Goal: Task Accomplishment & Management: Use online tool/utility

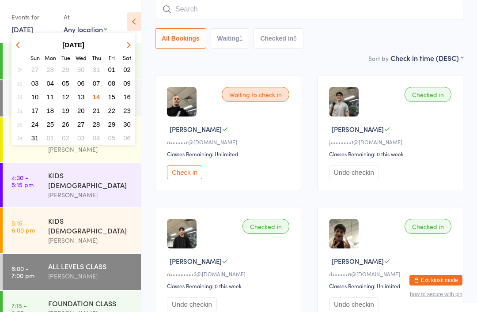
click at [112, 88] on button "08" at bounding box center [112, 83] width 14 height 12
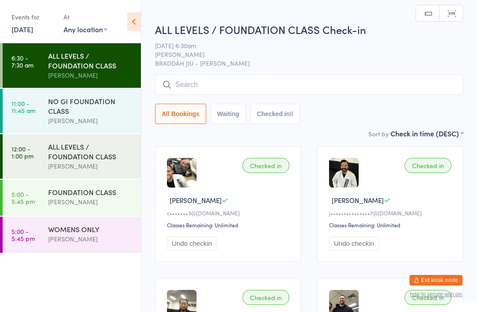
click at [25, 28] on link "[DATE]" at bounding box center [22, 29] width 22 height 10
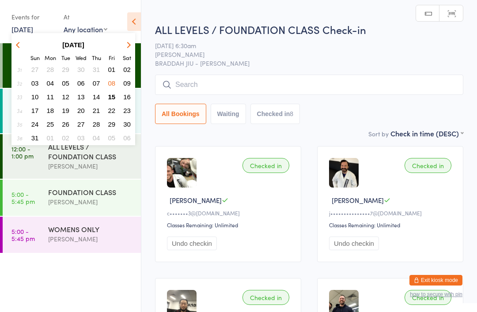
click at [108, 97] on span "15" at bounding box center [112, 97] width 8 height 8
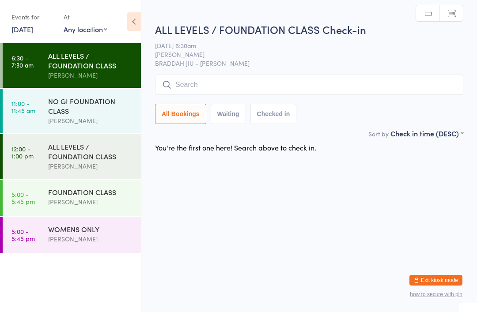
click at [185, 85] on input "search" at bounding box center [309, 85] width 308 height 20
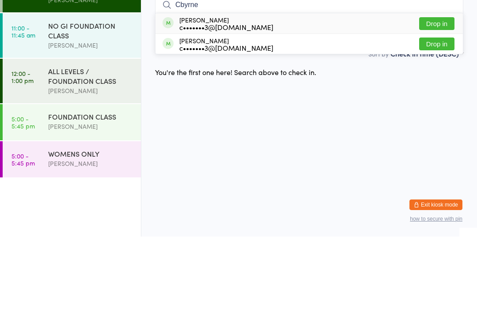
type input "Cbyrne"
click at [436, 93] on button "Drop in" at bounding box center [436, 99] width 35 height 13
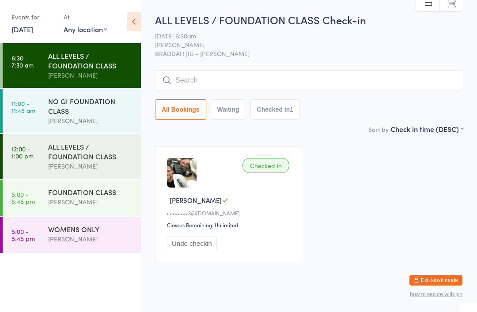
click at [332, 89] on input "search" at bounding box center [309, 80] width 308 height 20
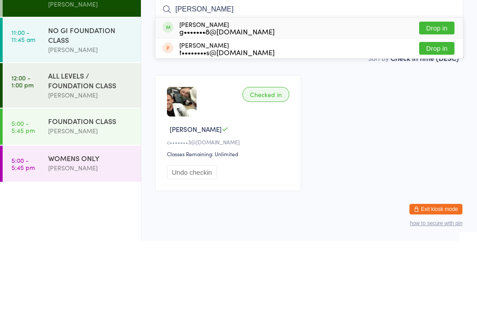
type input "[PERSON_NAME]"
click at [445, 93] on button "Drop in" at bounding box center [436, 99] width 35 height 13
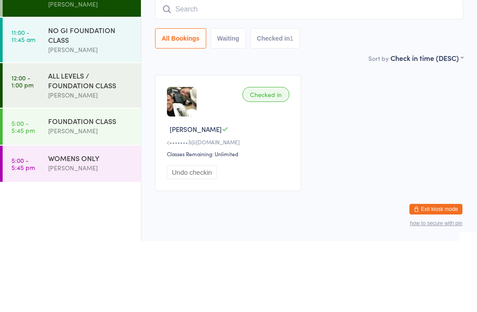
scroll to position [22, 0]
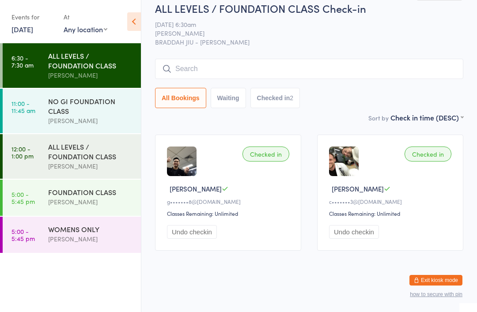
click at [417, 68] on input "search" at bounding box center [309, 69] width 308 height 20
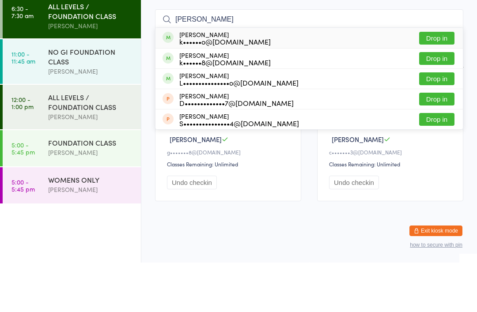
type input "[PERSON_NAME]"
click at [440, 102] on button "Drop in" at bounding box center [436, 108] width 35 height 13
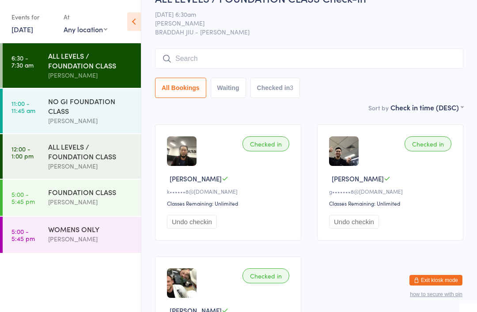
click at [354, 69] on input "search" at bounding box center [309, 59] width 308 height 20
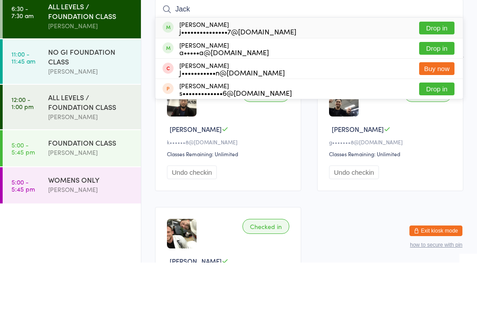
type input "Jack"
click at [433, 71] on button "Drop in" at bounding box center [436, 77] width 35 height 13
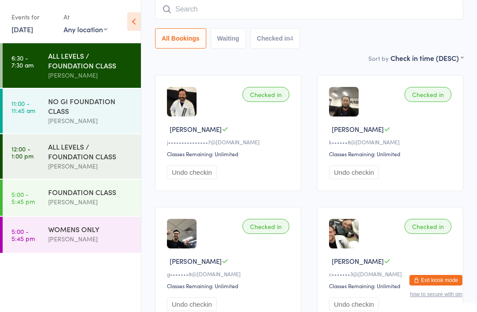
click at [282, 8] on input "search" at bounding box center [309, 9] width 308 height 20
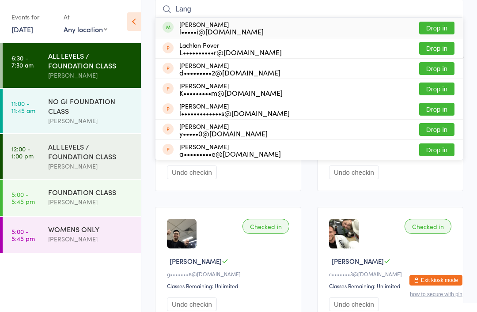
type input "Lang"
click at [435, 27] on button "Drop in" at bounding box center [436, 28] width 35 height 13
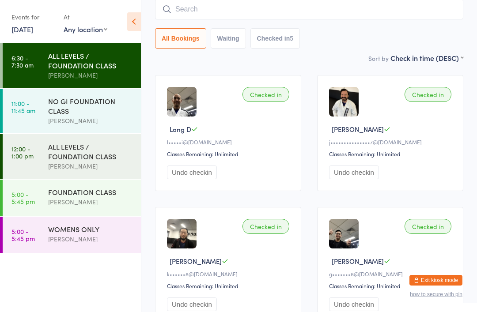
click at [327, 10] on input "search" at bounding box center [309, 9] width 308 height 20
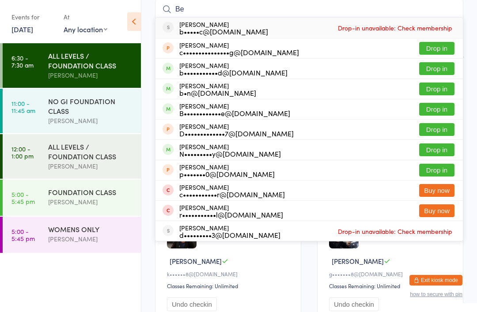
type input "B"
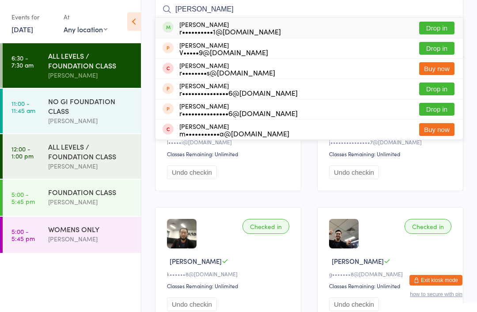
type input "[PERSON_NAME]"
click at [445, 31] on button "Drop in" at bounding box center [436, 28] width 35 height 13
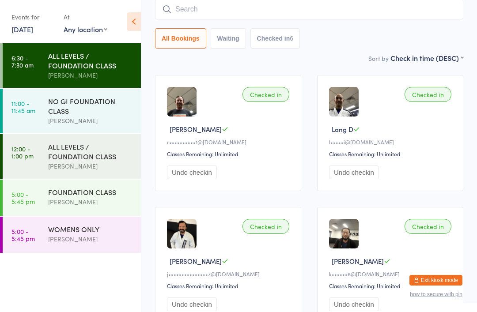
click at [269, 18] on input "search" at bounding box center [309, 9] width 308 height 20
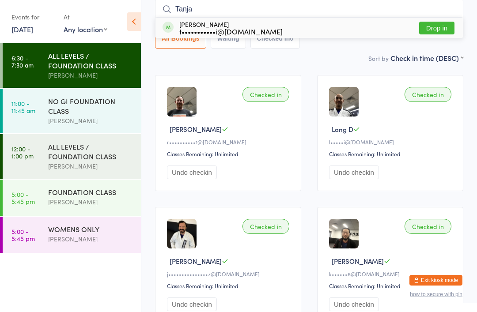
type input "Tanja"
click at [440, 25] on button "Drop in" at bounding box center [436, 28] width 35 height 13
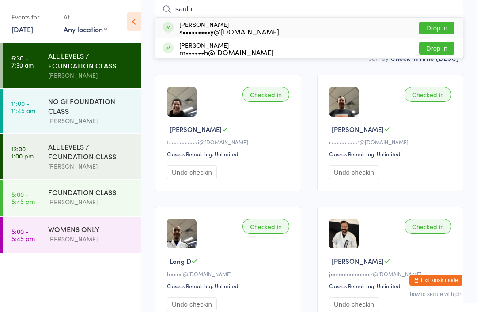
type input "saulo"
click at [442, 27] on button "Drop in" at bounding box center [436, 28] width 35 height 13
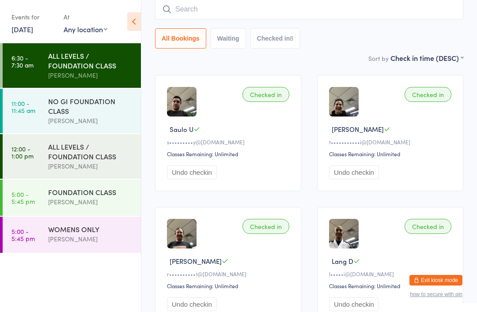
click at [216, 13] on input "search" at bounding box center [309, 9] width 308 height 20
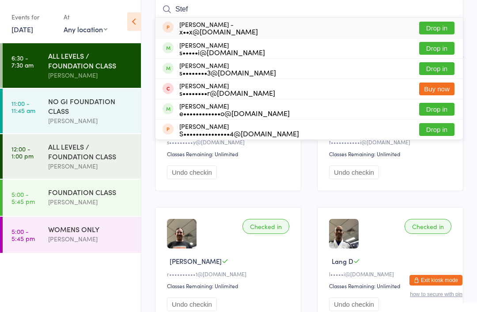
type input "Stef"
click at [435, 66] on button "Drop in" at bounding box center [436, 68] width 35 height 13
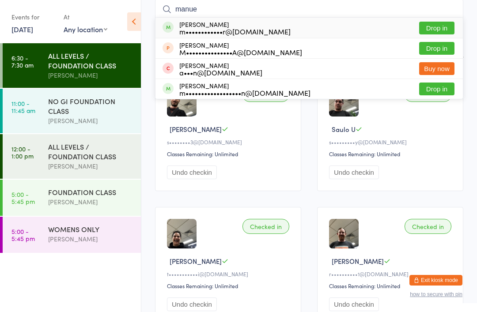
type input "manue"
click at [435, 27] on button "Drop in" at bounding box center [436, 28] width 35 height 13
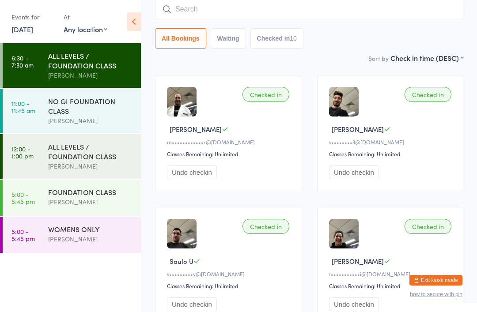
click at [209, 15] on input "search" at bounding box center [309, 9] width 308 height 20
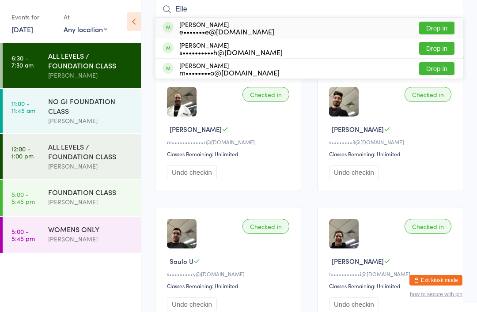
type input "Elle"
click at [444, 27] on button "Drop in" at bounding box center [436, 28] width 35 height 13
